Goal: Transaction & Acquisition: Obtain resource

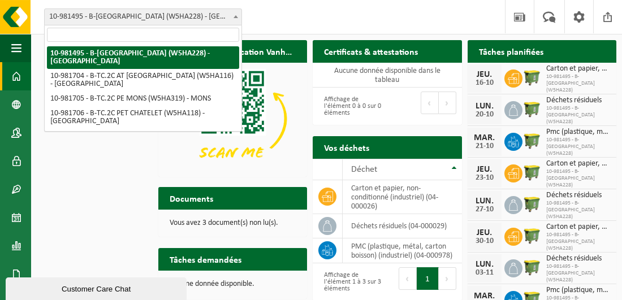
click at [234, 14] on span at bounding box center [235, 16] width 11 height 15
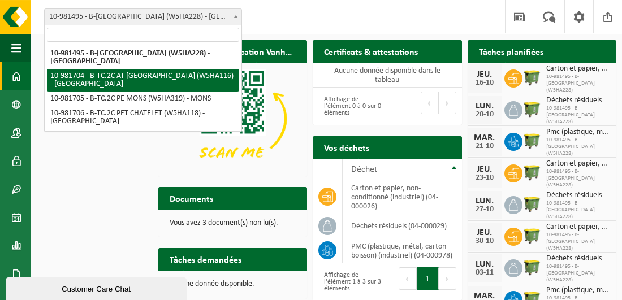
select select "162140"
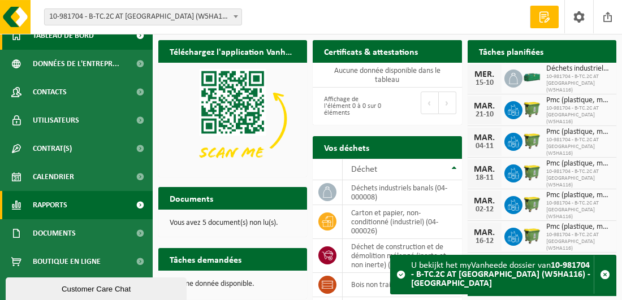
scroll to position [57, 0]
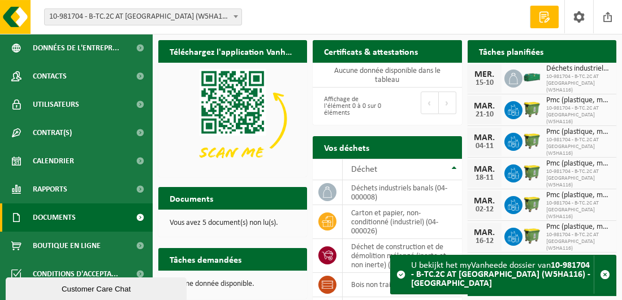
click at [59, 219] on span "Documents" at bounding box center [54, 217] width 43 height 28
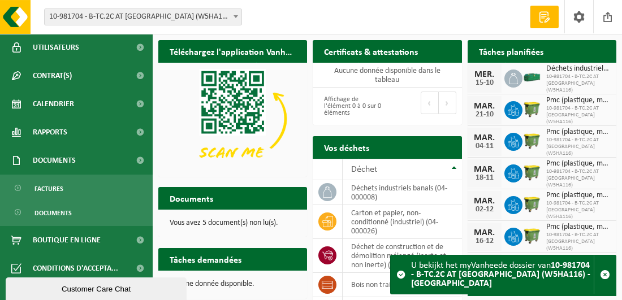
scroll to position [124, 0]
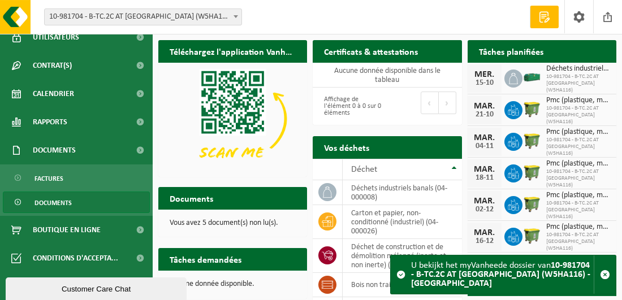
click at [68, 202] on span "Documents" at bounding box center [52, 202] width 37 height 21
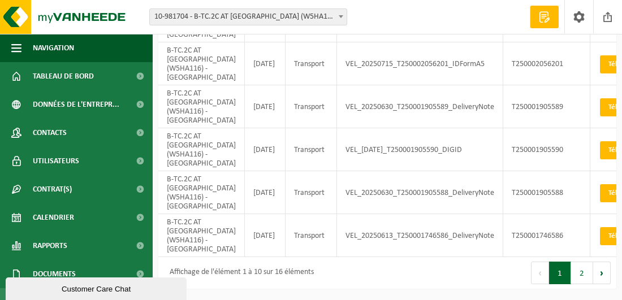
scroll to position [407, 0]
click at [599, 276] on button "Suivant" at bounding box center [602, 273] width 18 height 23
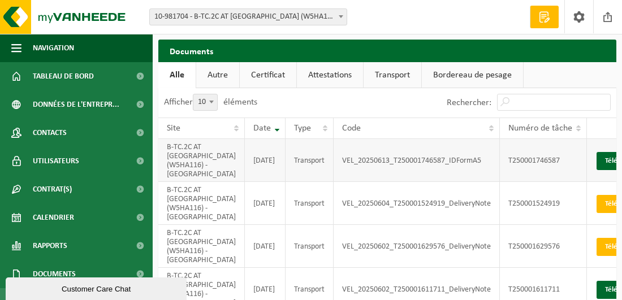
scroll to position [0, 0]
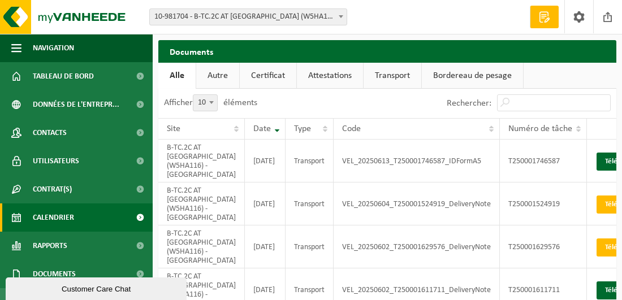
click at [63, 212] on span "Calendrier" at bounding box center [53, 217] width 41 height 28
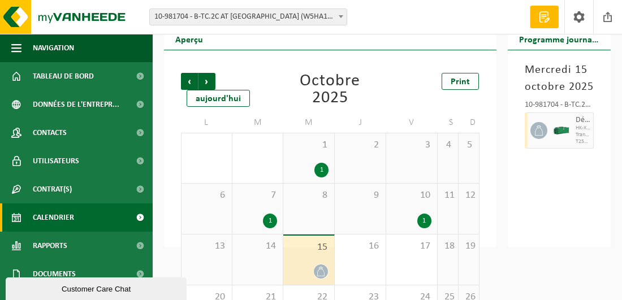
scroll to position [57, 0]
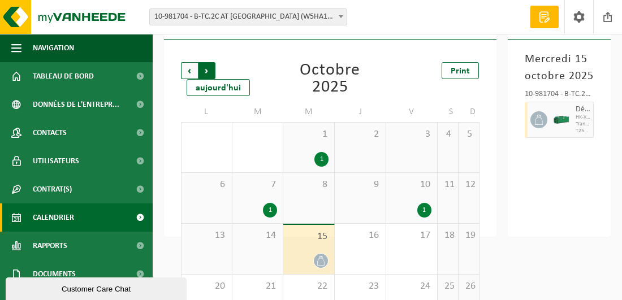
click at [188, 70] on span "Précédent" at bounding box center [189, 70] width 17 height 17
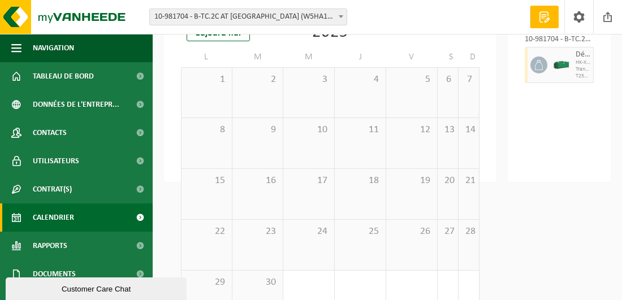
scroll to position [144, 0]
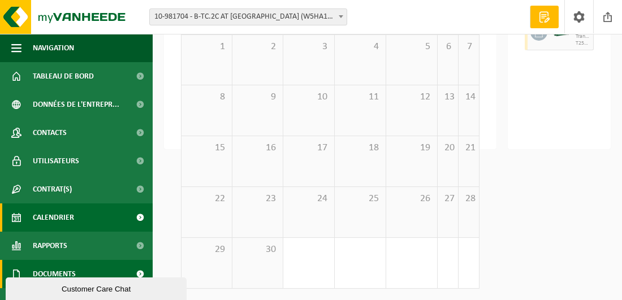
click at [51, 271] on span "Documents" at bounding box center [54, 274] width 43 height 28
click at [50, 269] on span "Documents" at bounding box center [54, 274] width 43 height 28
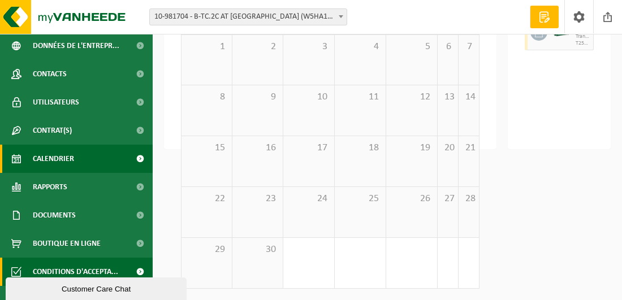
scroll to position [59, 0]
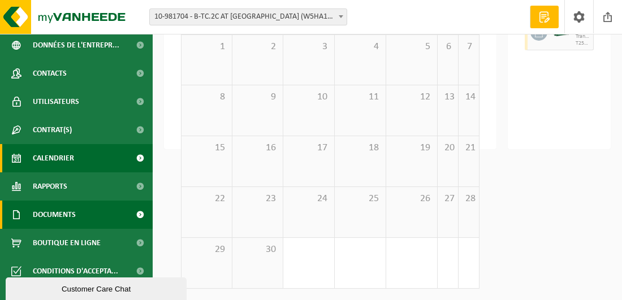
click at [65, 215] on span "Documents" at bounding box center [54, 215] width 43 height 28
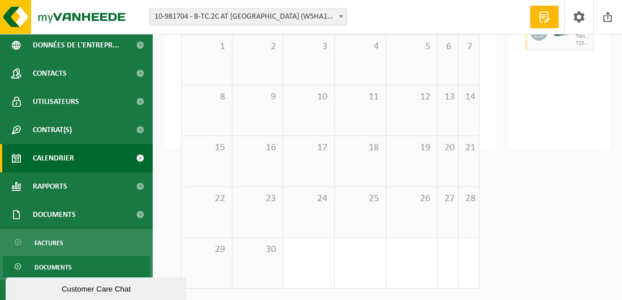
click at [57, 265] on span "Documents" at bounding box center [52, 267] width 37 height 21
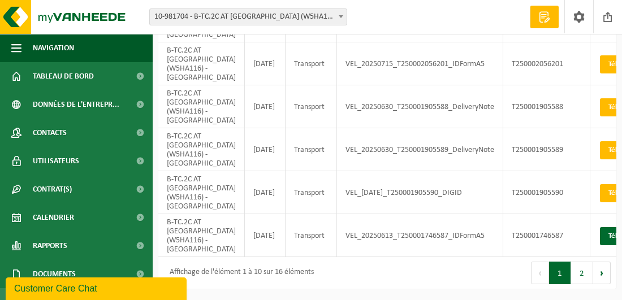
scroll to position [407, 0]
click at [606, 275] on button "Suivant" at bounding box center [602, 273] width 18 height 23
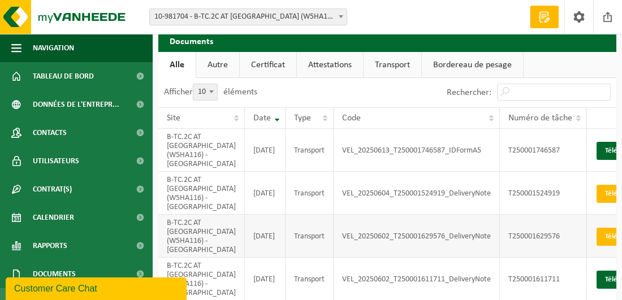
scroll to position [0, 0]
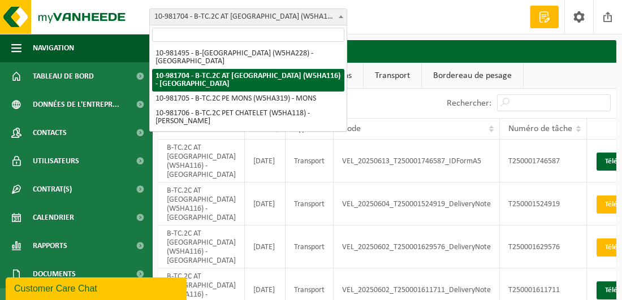
click at [339, 16] on b at bounding box center [341, 16] width 5 height 3
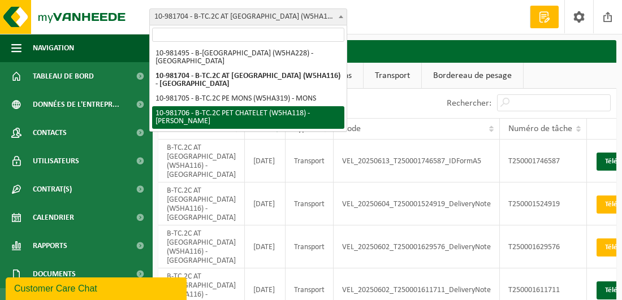
select select "162142"
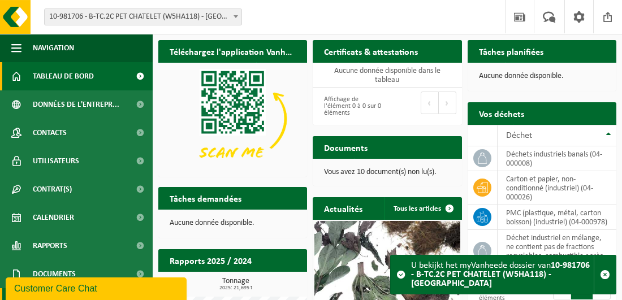
scroll to position [44, 0]
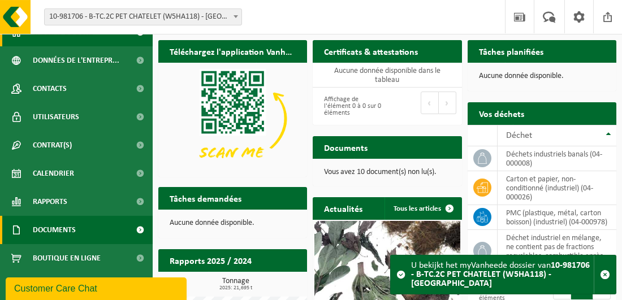
click at [45, 230] on span "Documents" at bounding box center [54, 230] width 43 height 28
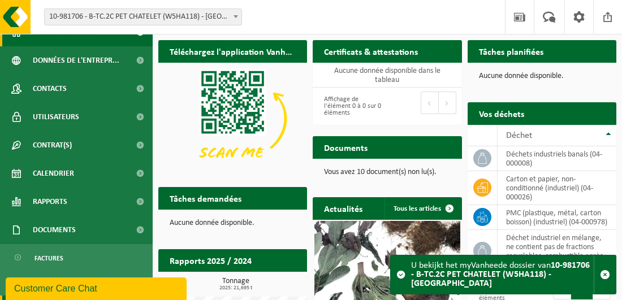
scroll to position [96, 0]
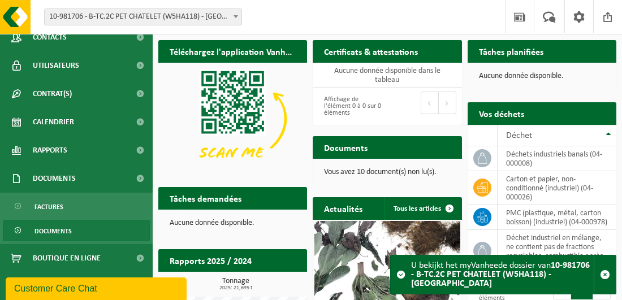
click at [16, 230] on span at bounding box center [18, 230] width 9 height 21
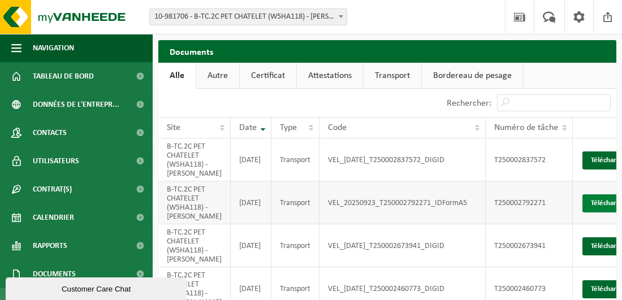
click at [582, 212] on link "Télécharger" at bounding box center [612, 203] width 60 height 18
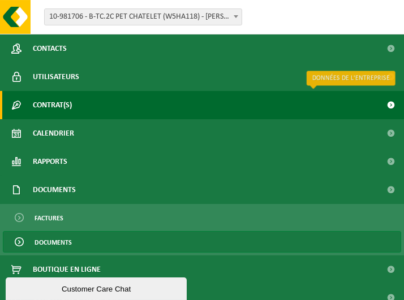
scroll to position [113, 0]
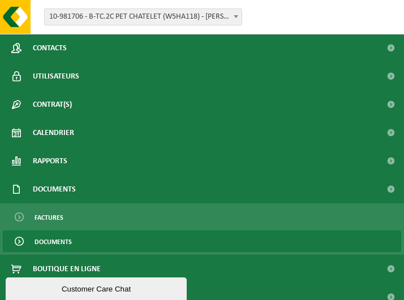
click at [57, 242] on span "Documents" at bounding box center [52, 241] width 37 height 21
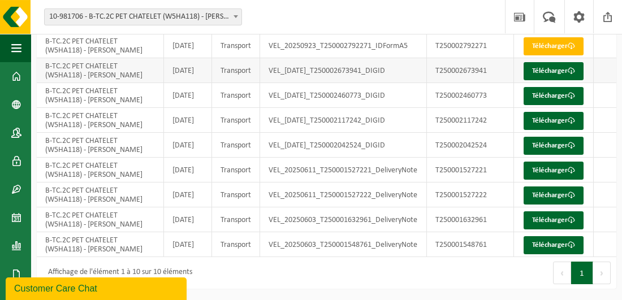
scroll to position [216, 0]
